Goal: Find specific page/section: Find specific page/section

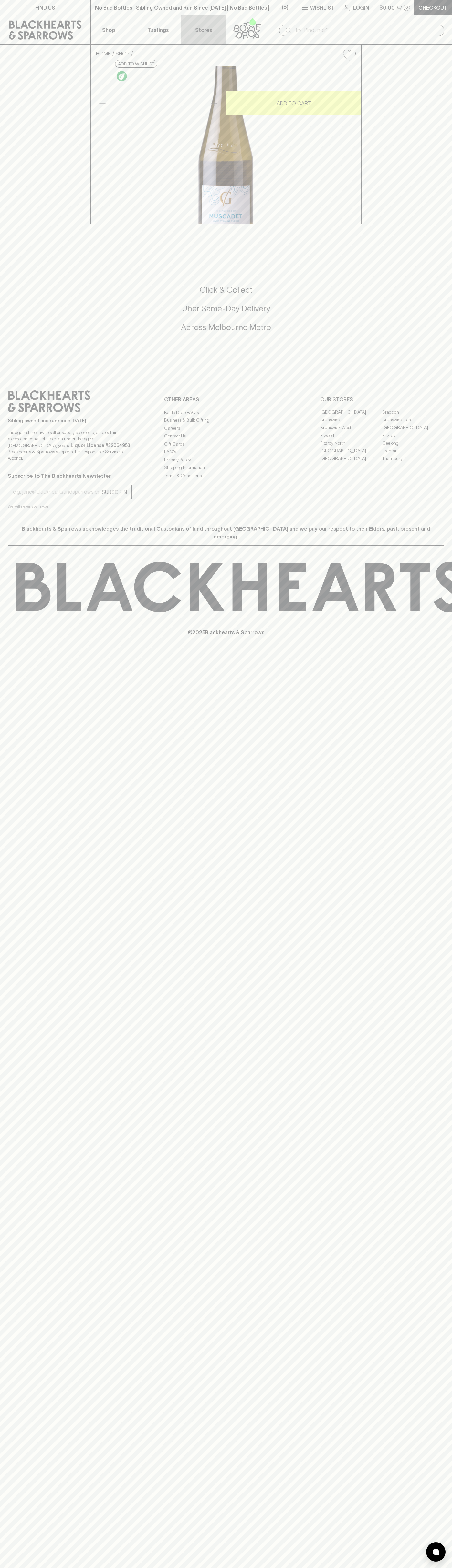
click at [221, 21] on link "Stores" at bounding box center [203, 29] width 45 height 29
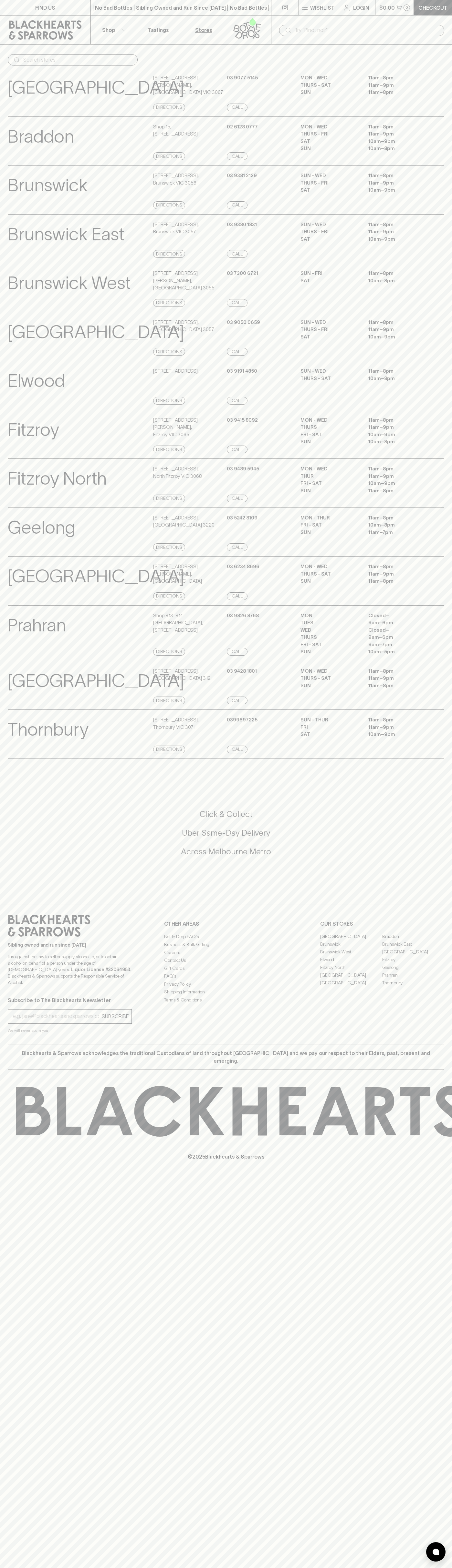
click at [348, 1567] on html "FIND US | No Bad Bottles | Sibling Owned and Run Since [DATE] | No Bad Bottles …" at bounding box center [226, 784] width 452 height 1568
click at [24, 317] on div "East Brunswick Village View Store Details 4 Village Avenue , East Brunswick VIC…" at bounding box center [226, 337] width 436 height 49
